Goal: Use online tool/utility

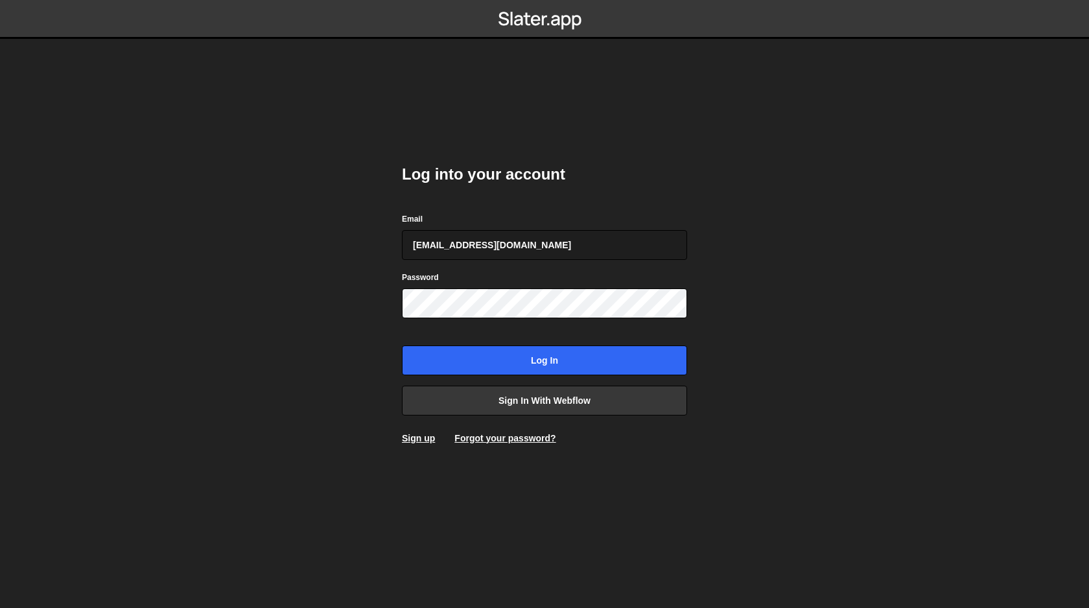
type input "[EMAIL_ADDRESS][DOMAIN_NAME]"
click at [402, 346] on input "Log in" at bounding box center [544, 361] width 285 height 30
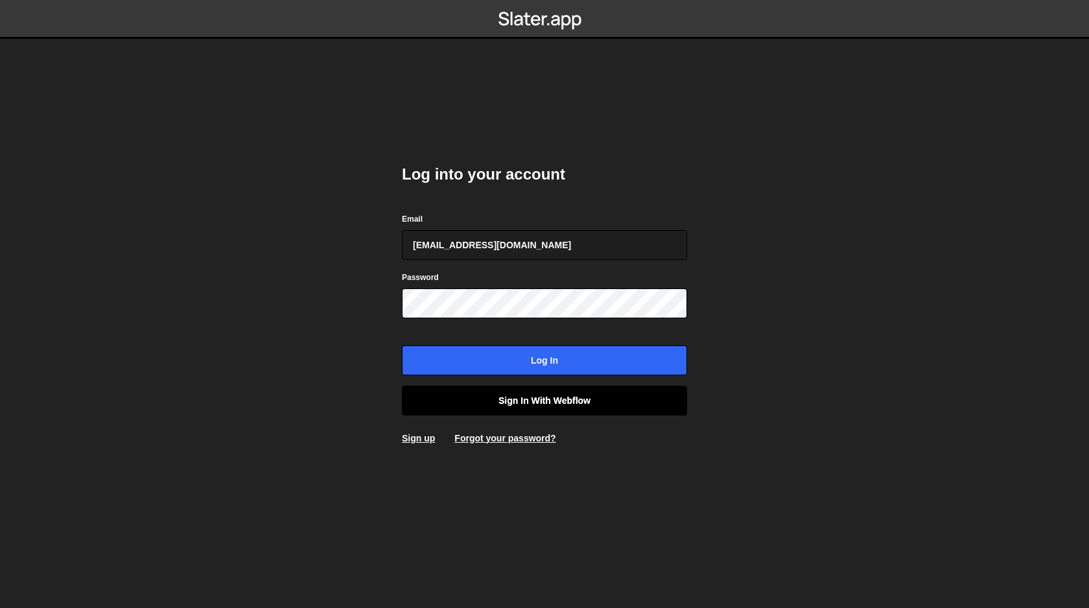
click at [503, 404] on link "Sign in with Webflow" at bounding box center [544, 401] width 285 height 30
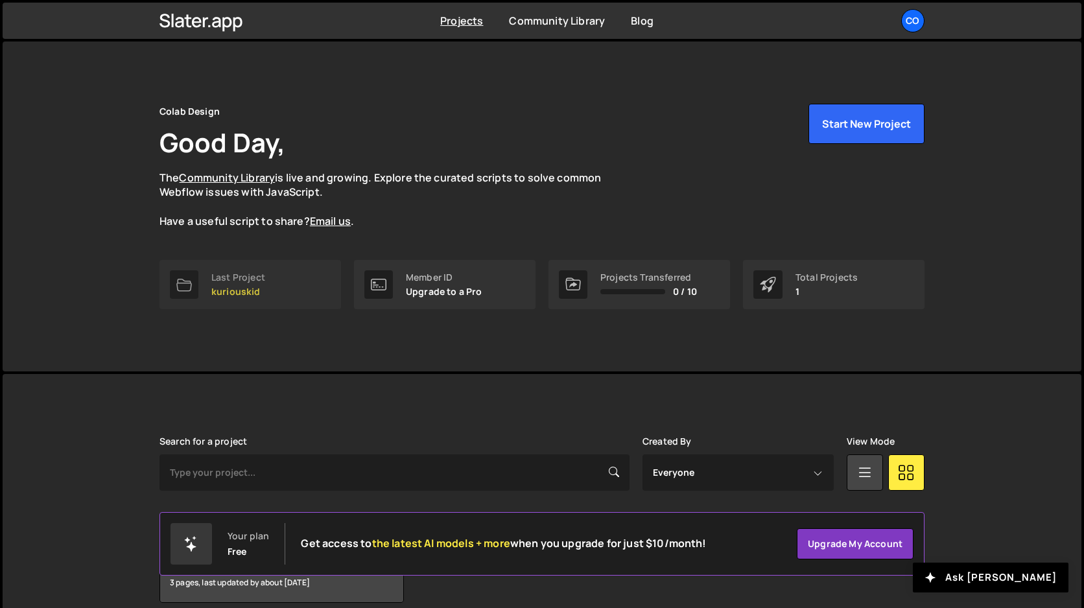
click at [240, 290] on p "kuriouskid" at bounding box center [238, 292] width 54 height 10
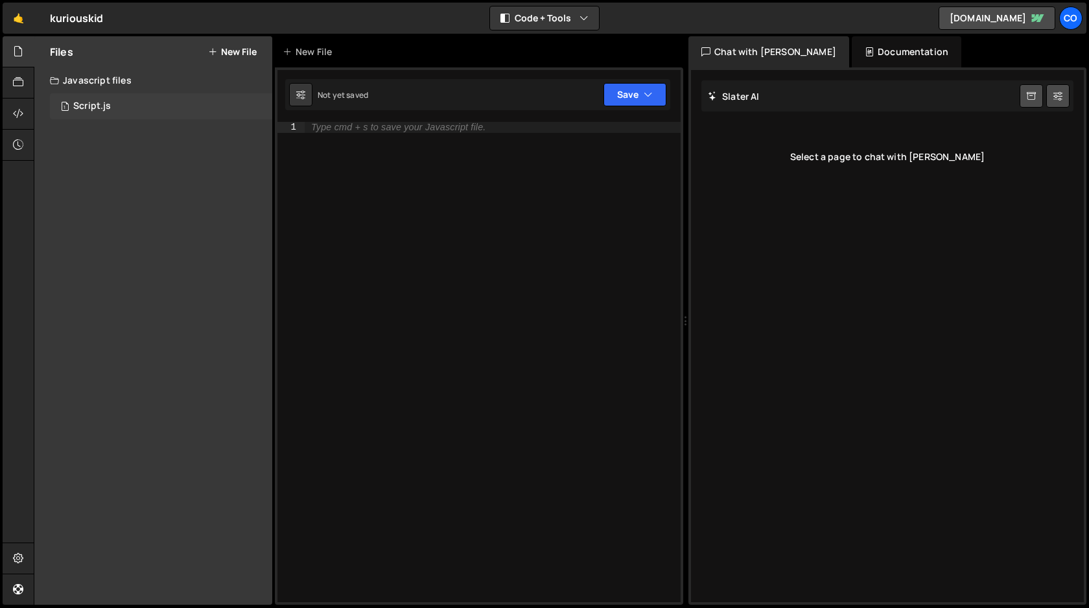
click at [122, 107] on div "1 Script.js 0" at bounding box center [161, 106] width 222 height 26
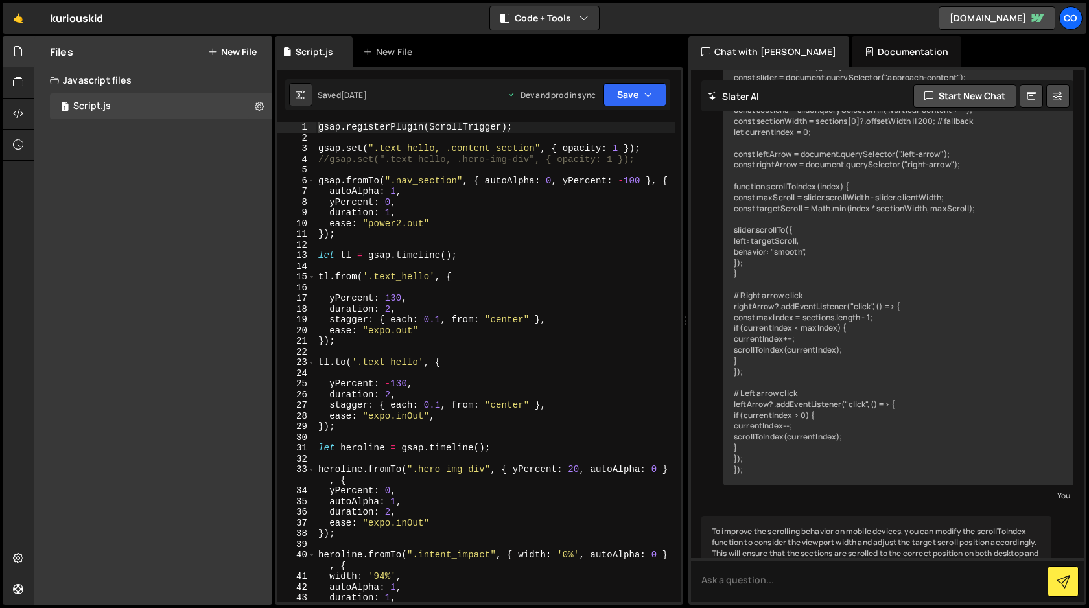
scroll to position [469, 0]
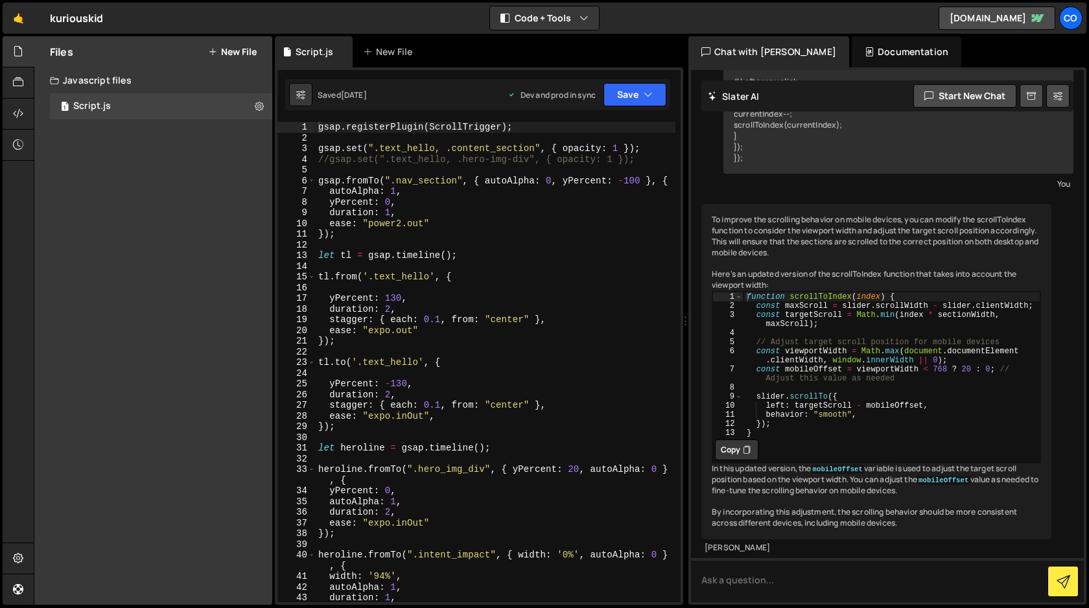
click at [492, 242] on div "gsap . registerPlugin ( ScrollTrigger ) ; gsap . set ( ".text_hello, .content_s…" at bounding box center [496, 373] width 360 height 502
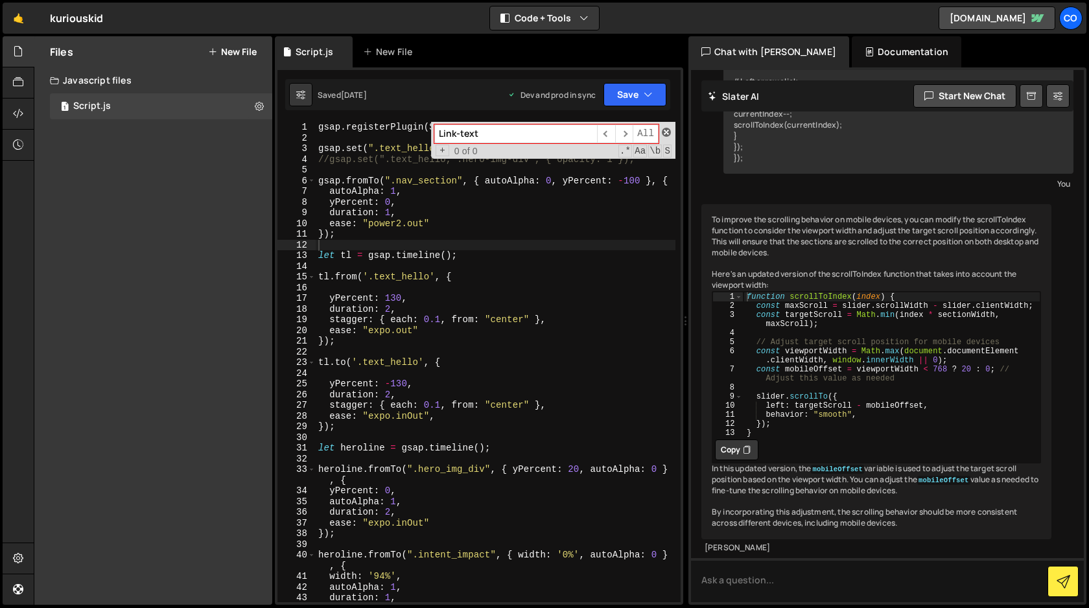
type input "Link-text"
click at [668, 128] on span at bounding box center [666, 132] width 9 height 9
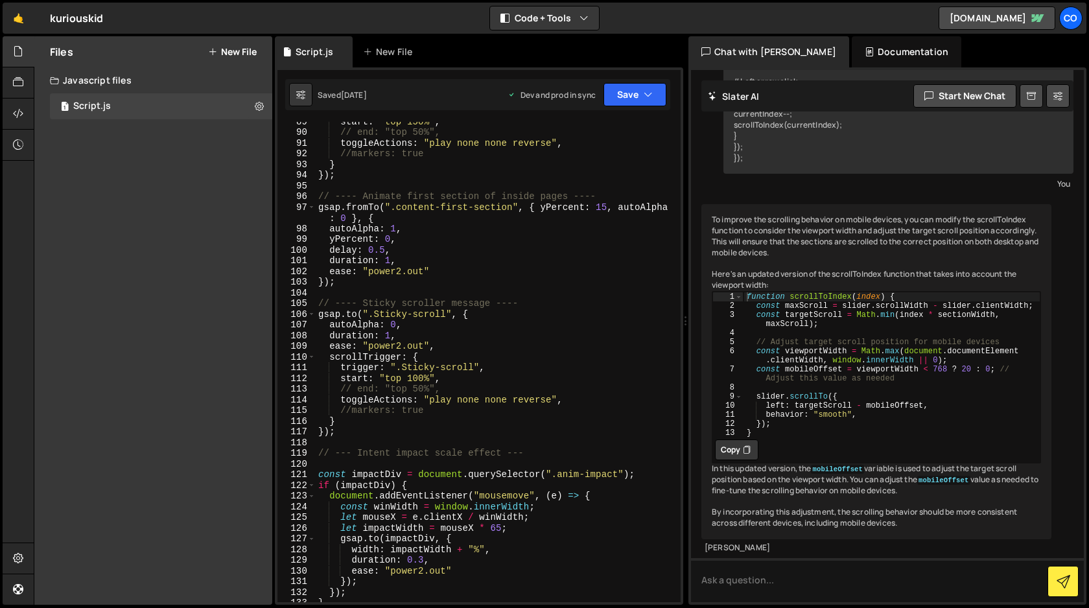
scroll to position [1012, 0]
